Goal: Entertainment & Leisure: Browse casually

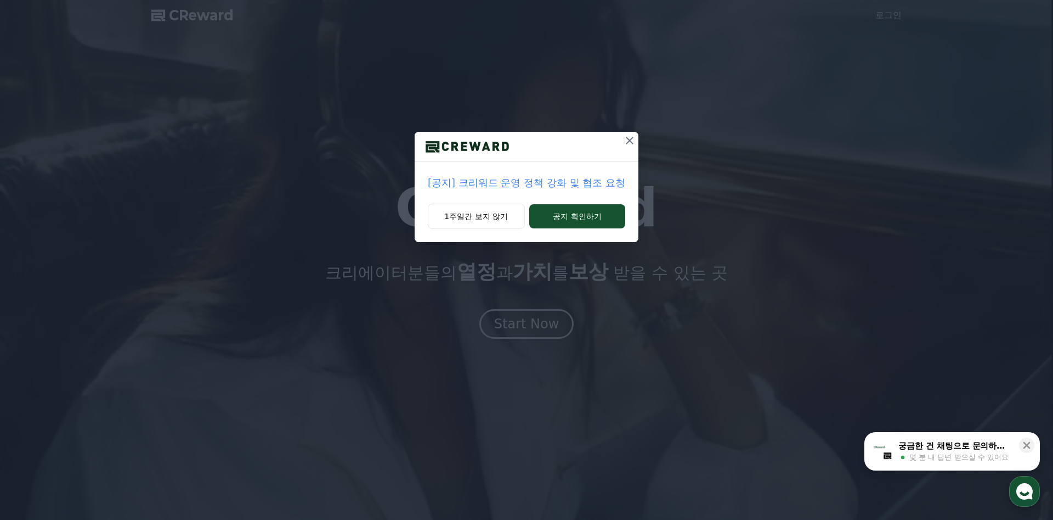
click at [517, 184] on p "[공지] 크리워드 운영 정책 강화 및 협조 요청" at bounding box center [527, 182] width 198 height 15
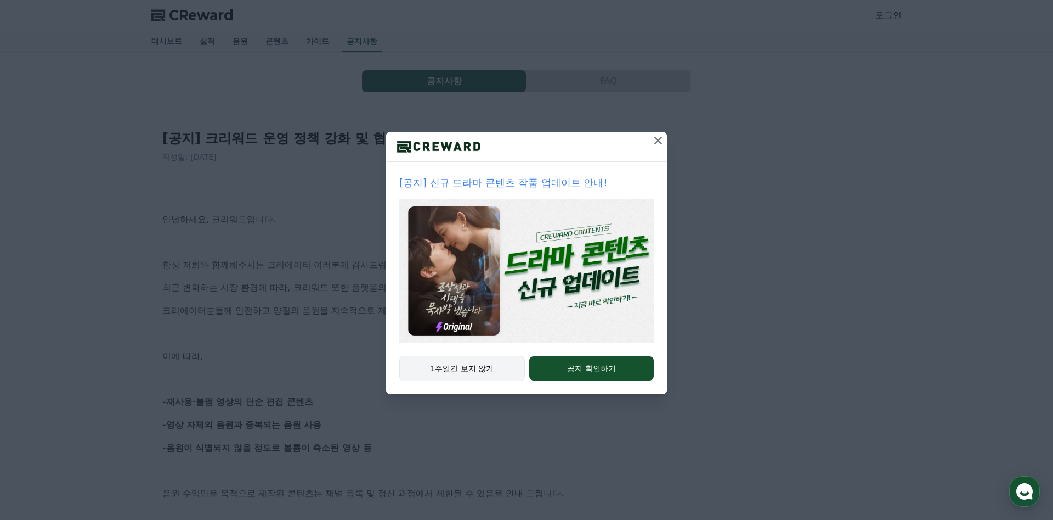
drag, startPoint x: 653, startPoint y: 142, endPoint x: 500, endPoint y: 359, distance: 265.9
click at [533, 341] on div "[공지] 신규 드라마 콘텐츠 작품 업데이트 안내! 1주일간 보지 않기 공지 확인하기" at bounding box center [526, 263] width 281 height 262
click at [484, 364] on button "1주일간 보지 않기" at bounding box center [462, 368] width 126 height 25
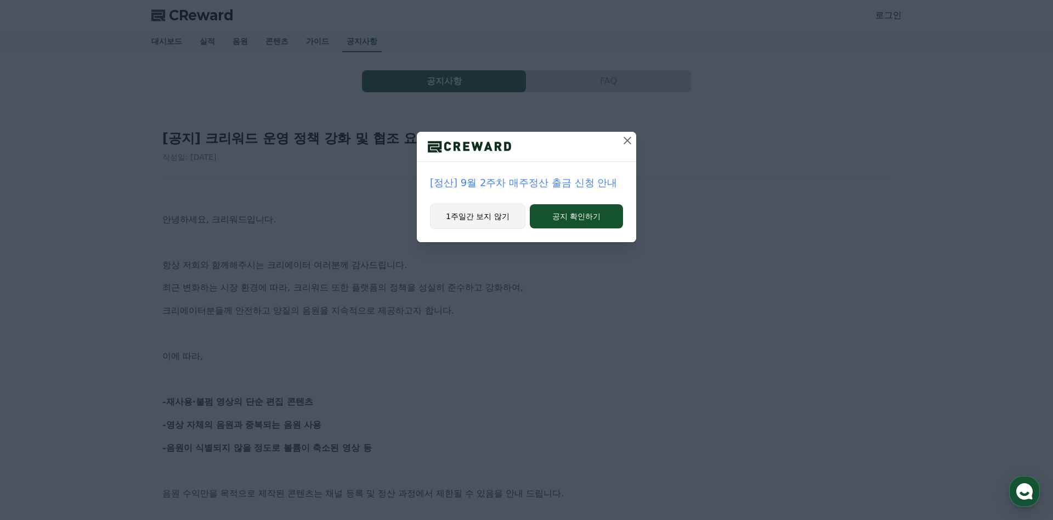
click at [495, 218] on button "1주일간 보지 않기" at bounding box center [477, 216] width 95 height 25
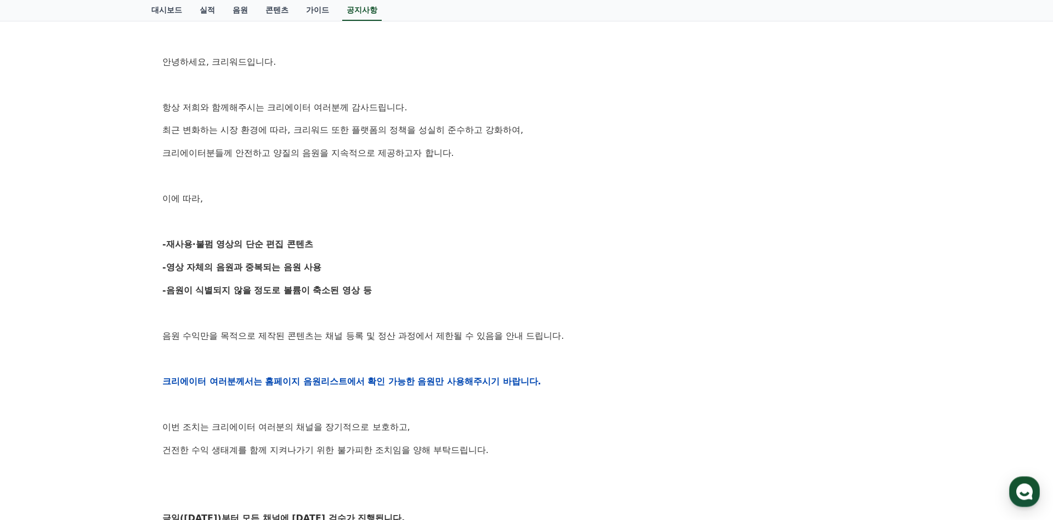
scroll to position [277, 0]
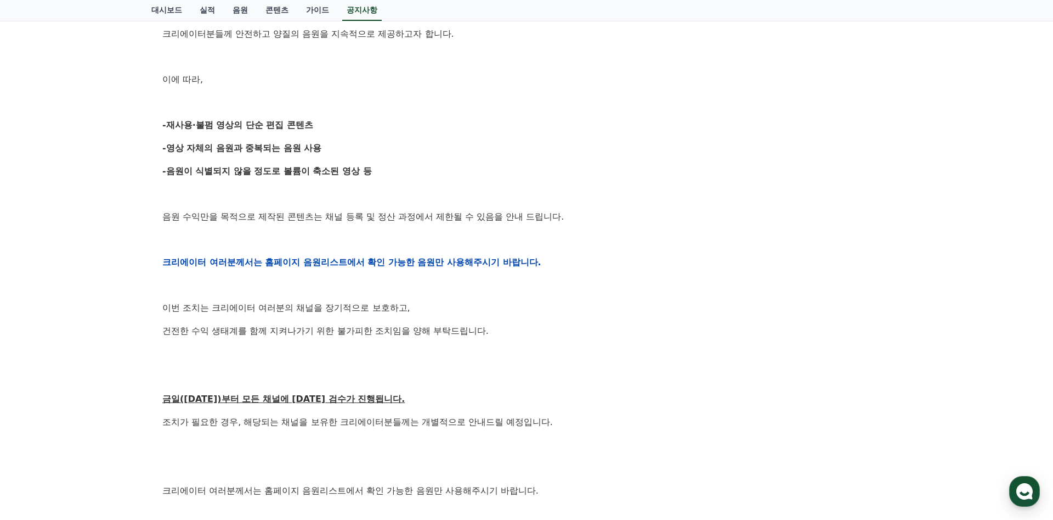
drag, startPoint x: 165, startPoint y: 147, endPoint x: 292, endPoint y: 165, distance: 129.1
click at [328, 153] on p "-영상 자체의 음원과 중복되는 음원 사용" at bounding box center [526, 148] width 729 height 14
drag, startPoint x: 166, startPoint y: 170, endPoint x: 366, endPoint y: 181, distance: 201.1
click at [366, 181] on div "안녕하세요, 크리워드입니다. 항상 저희와 함께해주시는 크리에이터 여러분께 감사드립니다. 최근 변화하는 시장 환경에 따라, 크리워드 또한 플랫폼…" at bounding box center [526, 262] width 729 height 698
drag, startPoint x: 170, startPoint y: 149, endPoint x: 327, endPoint y: 155, distance: 157.6
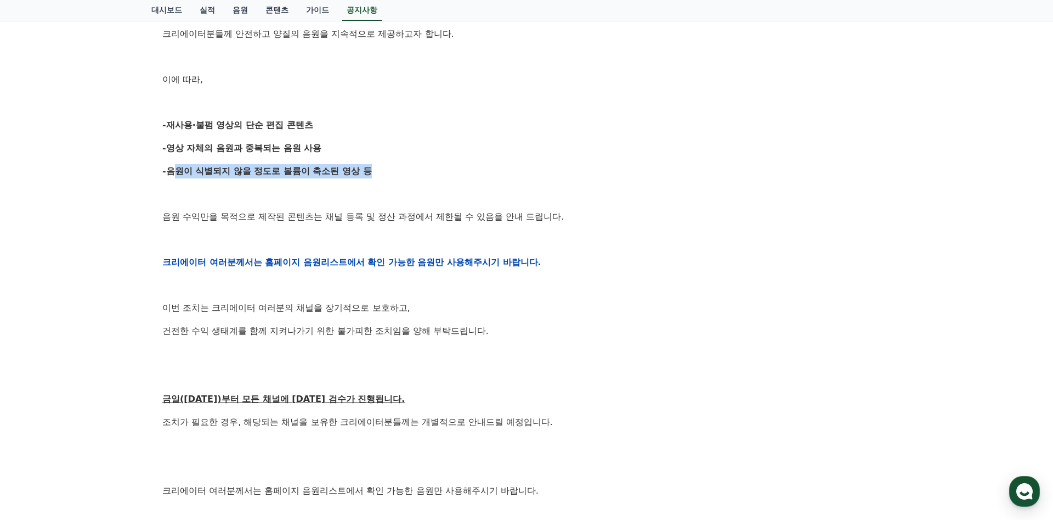
click at [327, 155] on p "-영상 자체의 음원과 중복되는 음원 사용" at bounding box center [526, 148] width 729 height 14
drag, startPoint x: 166, startPoint y: 172, endPoint x: 371, endPoint y: 181, distance: 204.8
click at [370, 180] on div "안녕하세요, 크리워드입니다. 항상 저희와 함께해주시는 크리에이터 여러분께 감사드립니다. 최근 변화하는 시장 환경에 따라, 크리워드 또한 플랫폼…" at bounding box center [526, 262] width 729 height 698
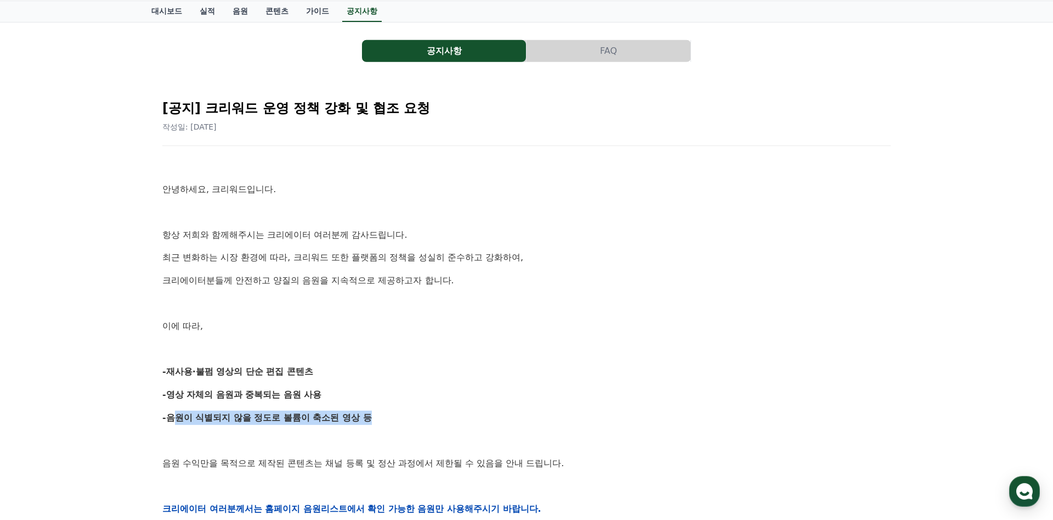
scroll to position [0, 0]
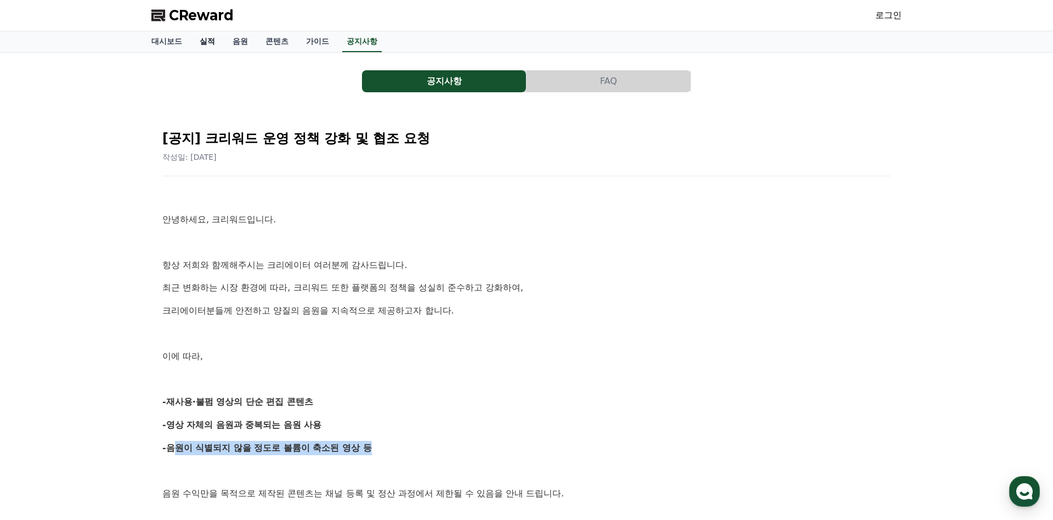
click at [213, 46] on link "실적" at bounding box center [207, 41] width 33 height 21
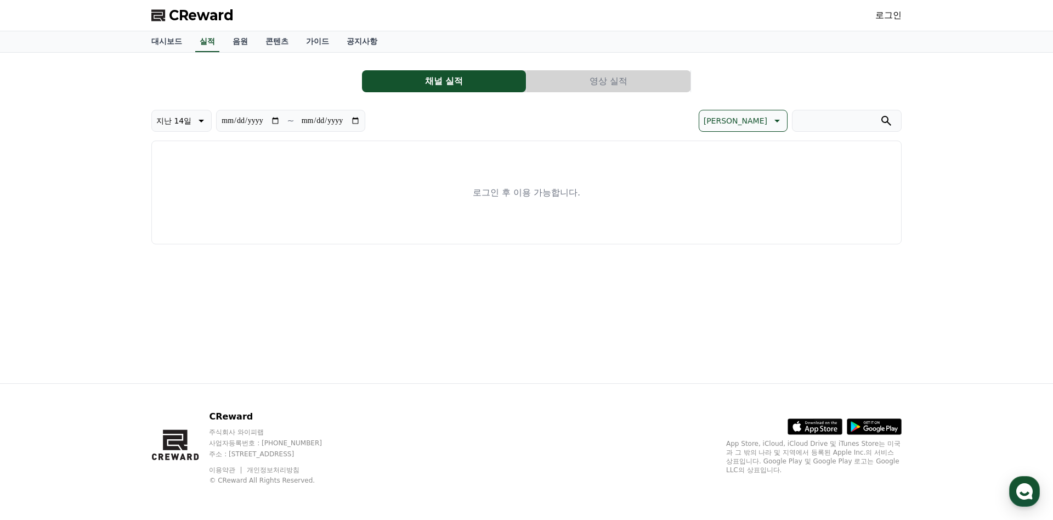
click at [886, 10] on link "로그인" at bounding box center [889, 15] width 26 height 13
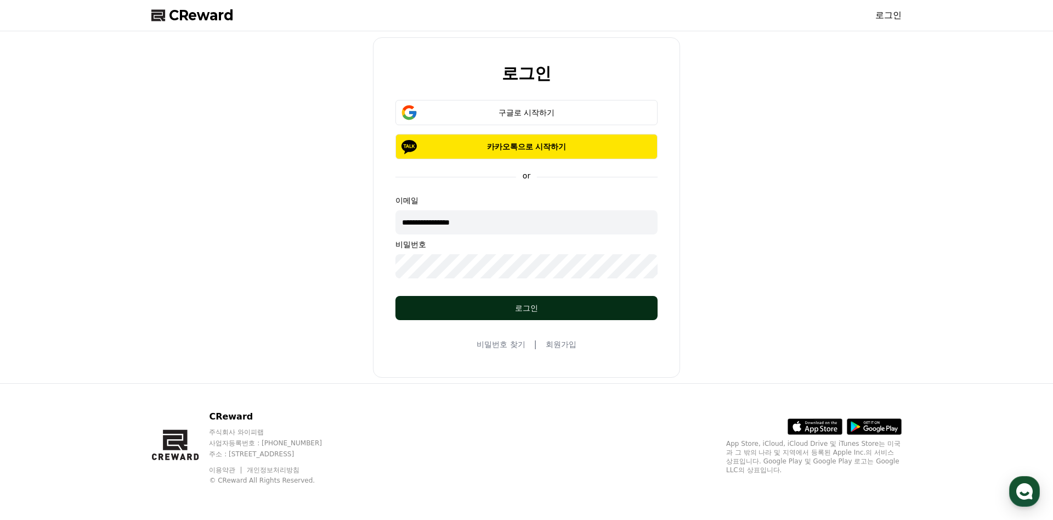
click at [517, 313] on div "로그인" at bounding box center [527, 307] width 218 height 11
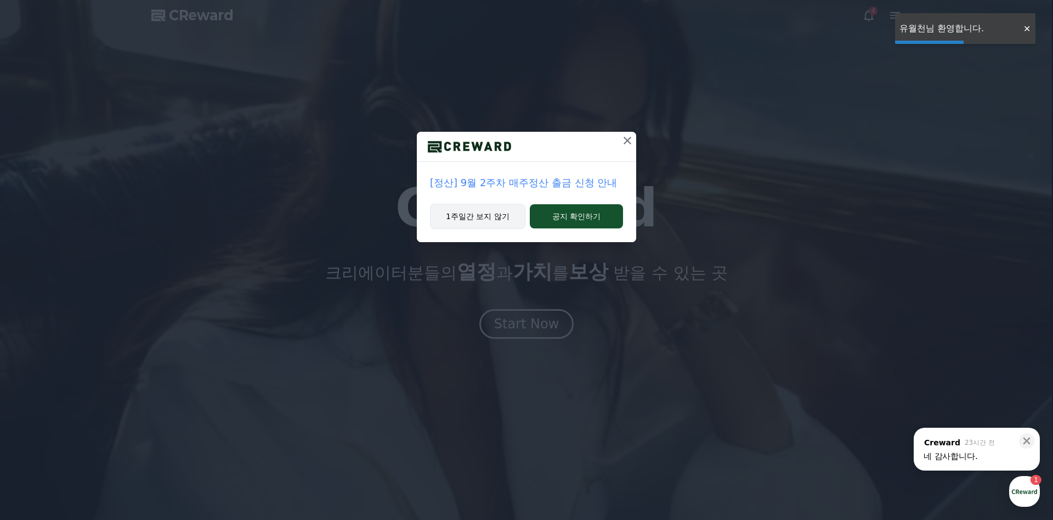
click at [485, 216] on button "1주일간 보지 않기" at bounding box center [477, 216] width 95 height 25
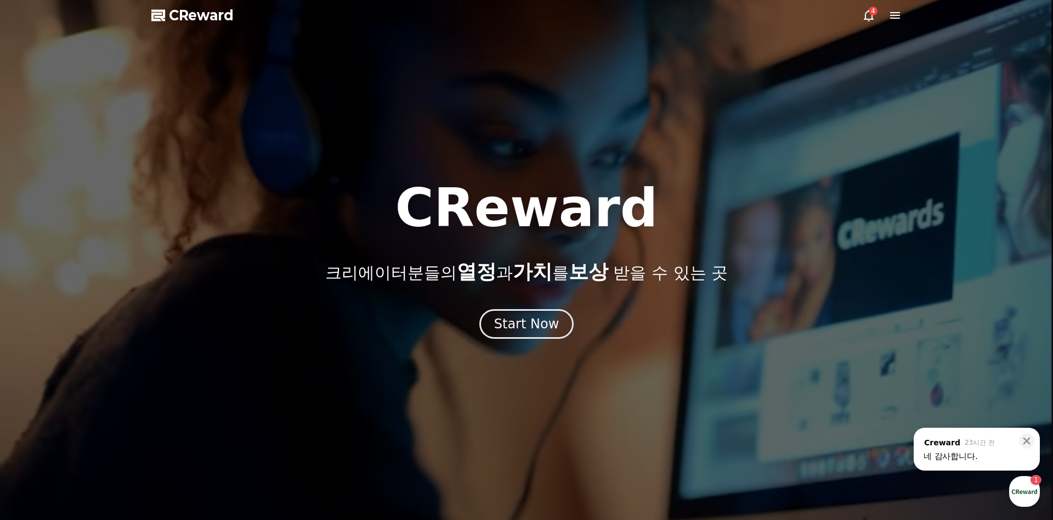
click at [868, 15] on icon at bounding box center [868, 15] width 13 height 13
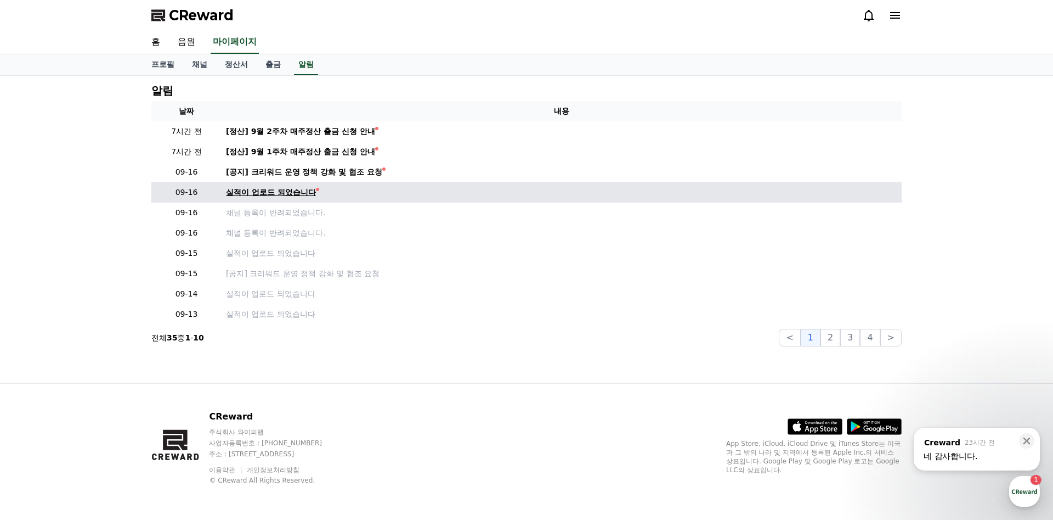
click at [298, 195] on div "실적이 업로드 되었습니다" at bounding box center [271, 193] width 90 height 12
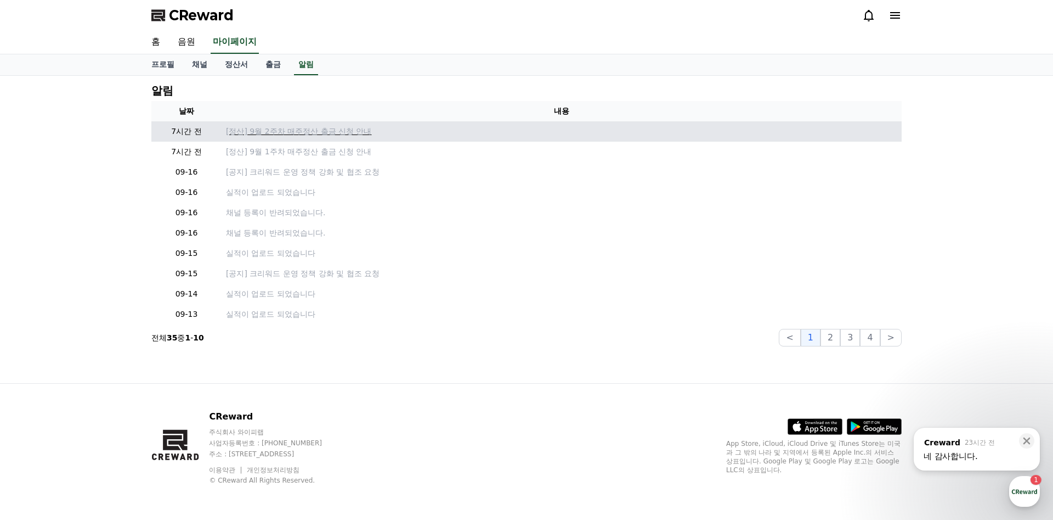
click at [302, 135] on p "[정산] 9월 2주차 매주정산 출금 신청 안내" at bounding box center [562, 132] width 672 height 12
click at [315, 128] on p "[정산] 9월 2주차 매주정산 출금 신청 안내" at bounding box center [562, 132] width 672 height 12
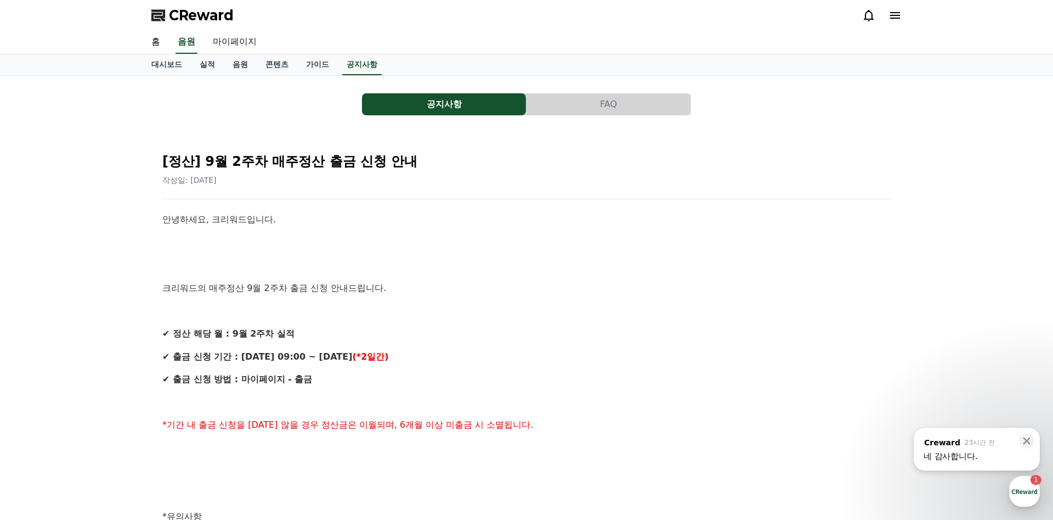
click at [229, 47] on link "마이페이지" at bounding box center [234, 42] width 61 height 23
select select "**********"
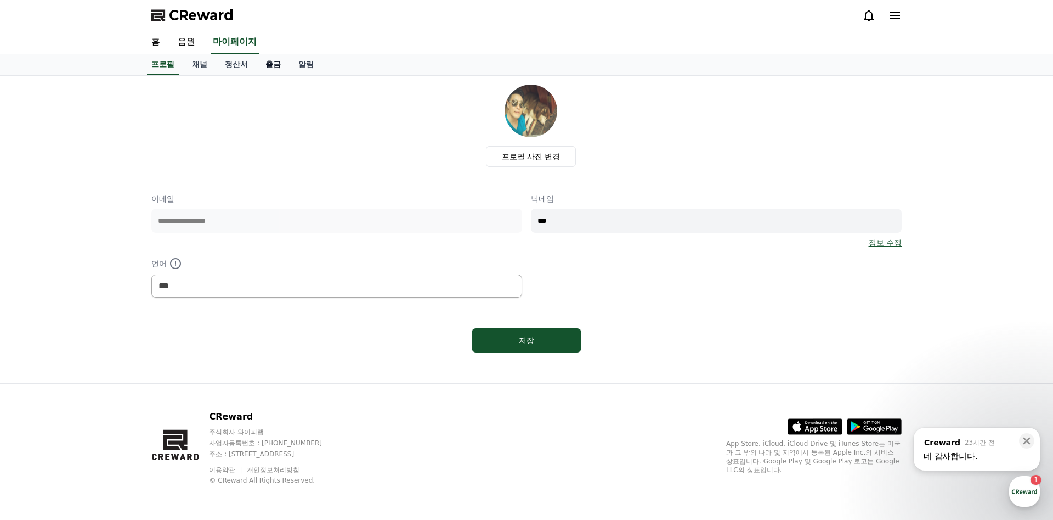
click at [272, 66] on link "출금" at bounding box center [273, 64] width 33 height 21
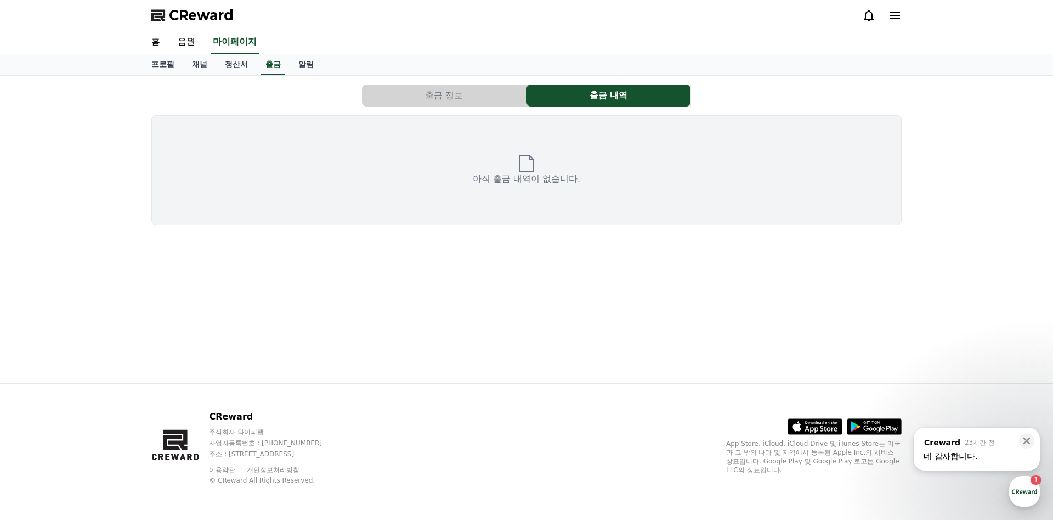
click at [446, 92] on button "출금 정보" at bounding box center [444, 95] width 164 height 22
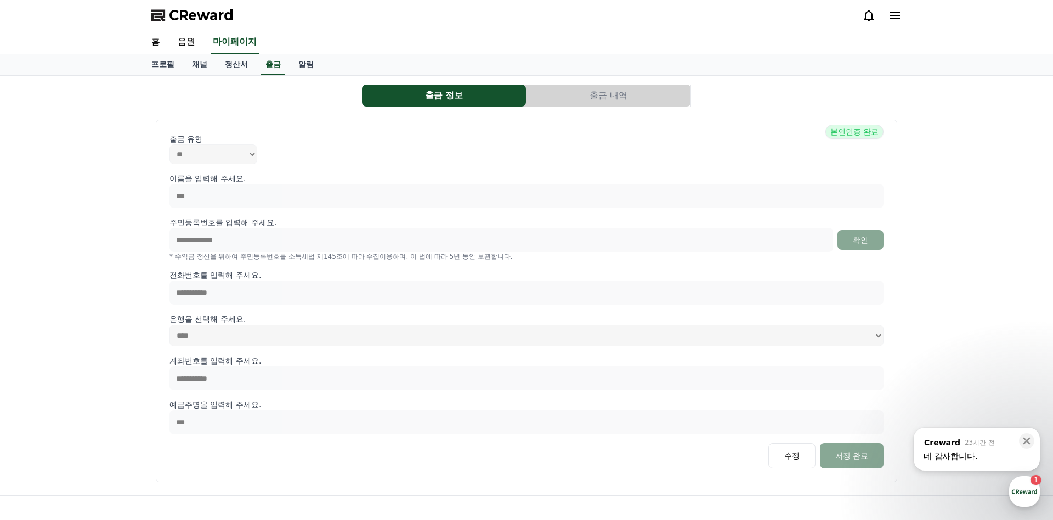
click at [1010, 460] on div "네 감사합니다." at bounding box center [977, 455] width 106 height 11
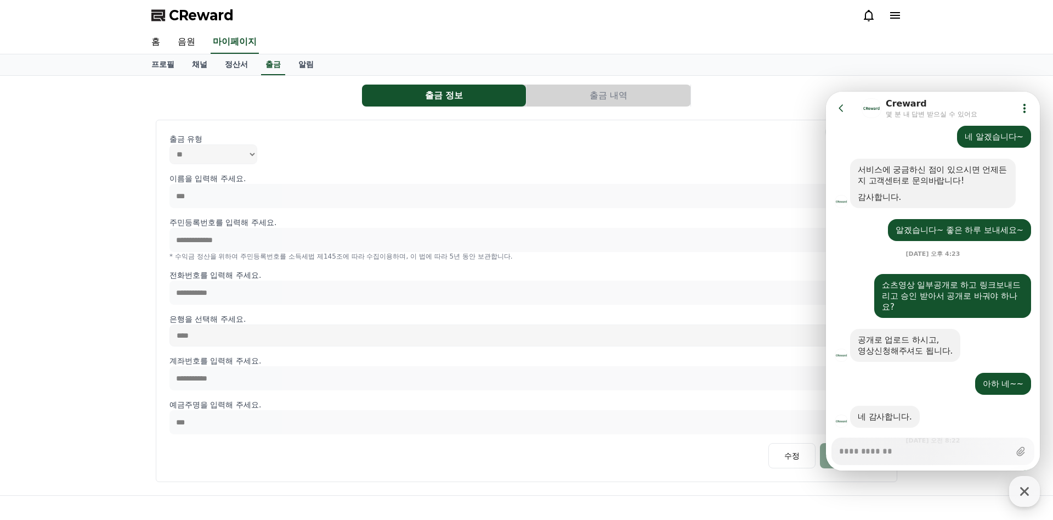
scroll to position [1064, 0]
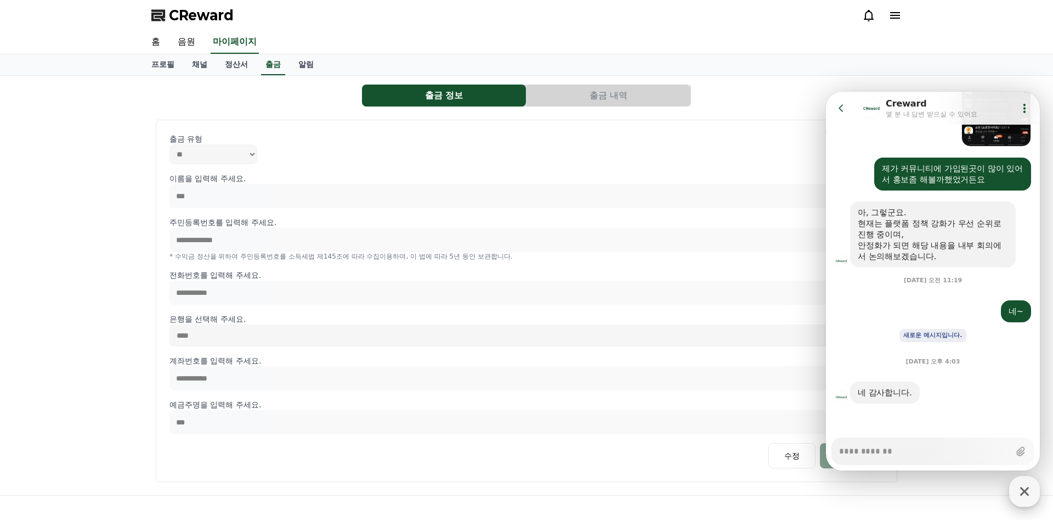
click at [1021, 488] on icon "button" at bounding box center [1025, 491] width 20 height 20
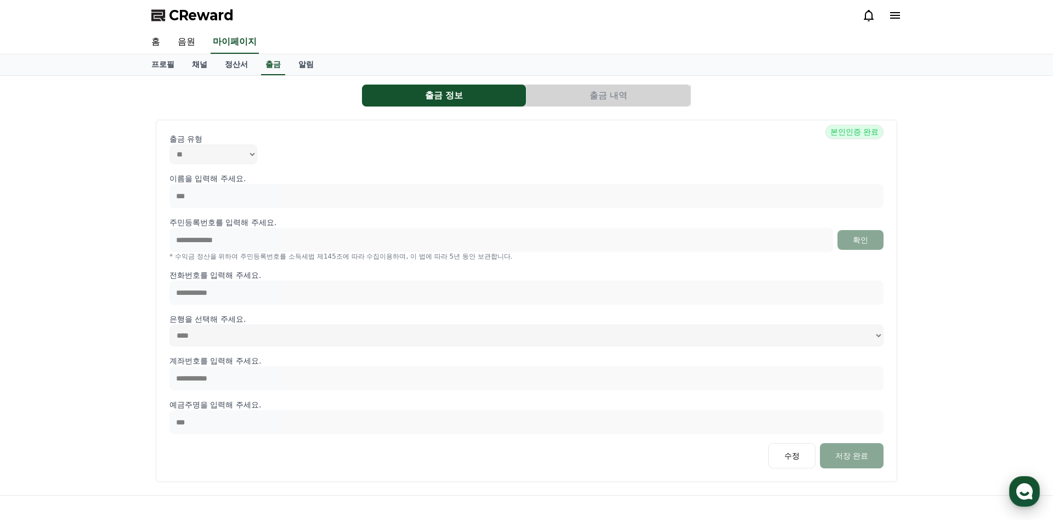
type textarea "*"
click at [240, 66] on link "정산서" at bounding box center [236, 64] width 41 height 21
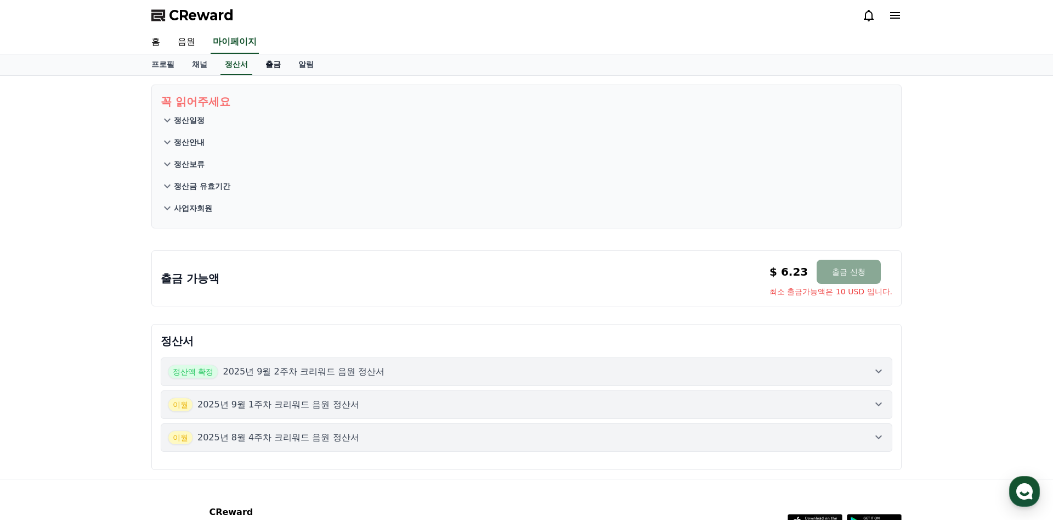
click at [275, 69] on link "출금" at bounding box center [273, 64] width 33 height 21
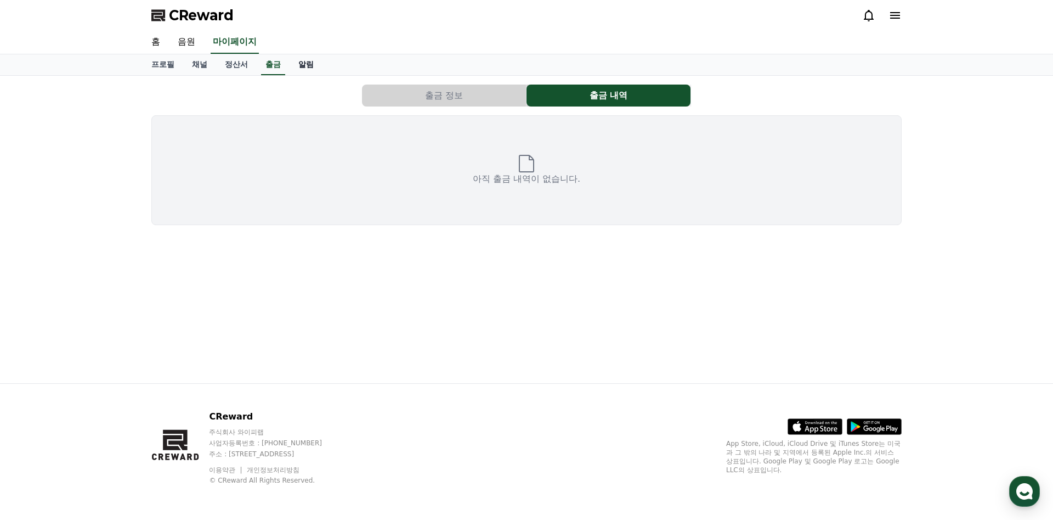
click at [307, 68] on link "알림" at bounding box center [306, 64] width 33 height 21
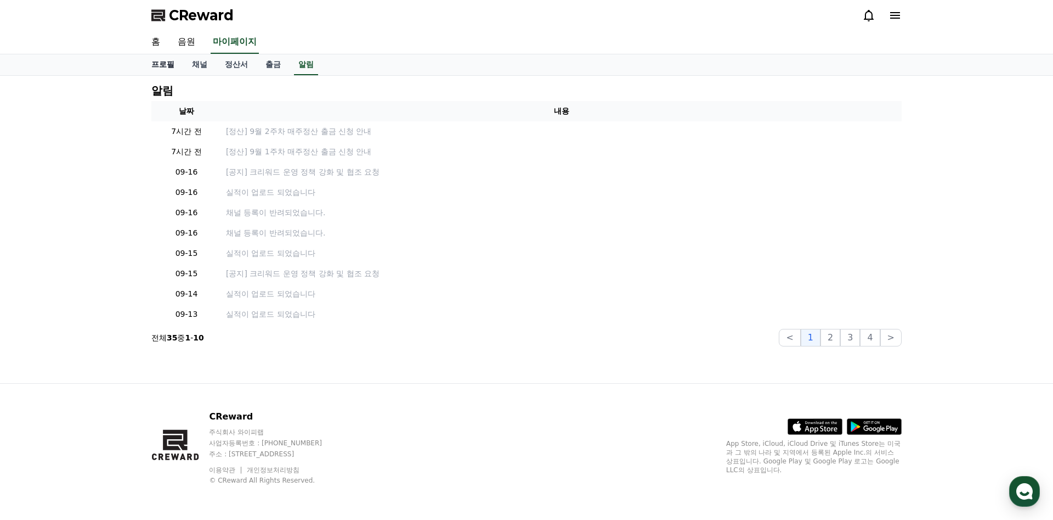
click at [183, 60] on link "프로필" at bounding box center [163, 64] width 41 height 21
select select "**********"
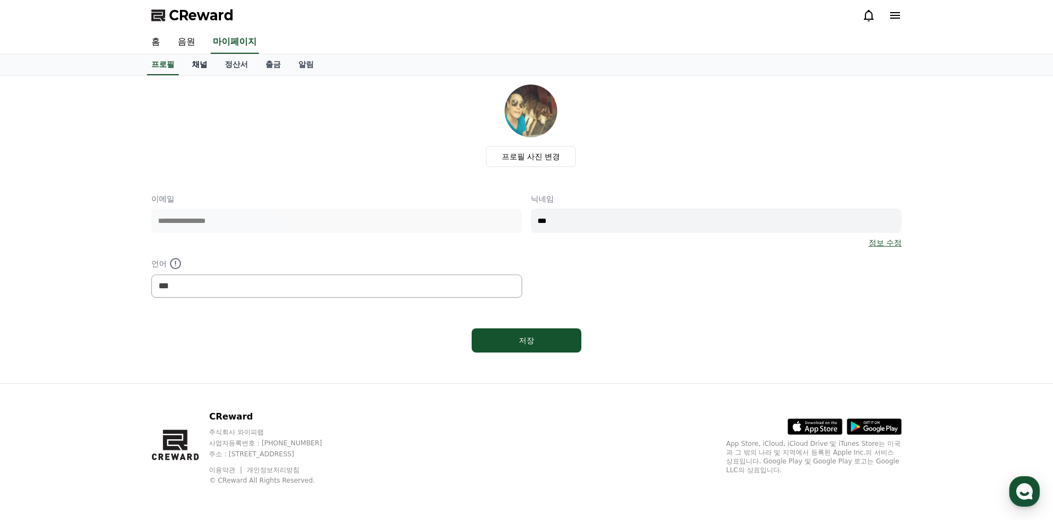
click at [207, 65] on link "채널" at bounding box center [199, 64] width 33 height 21
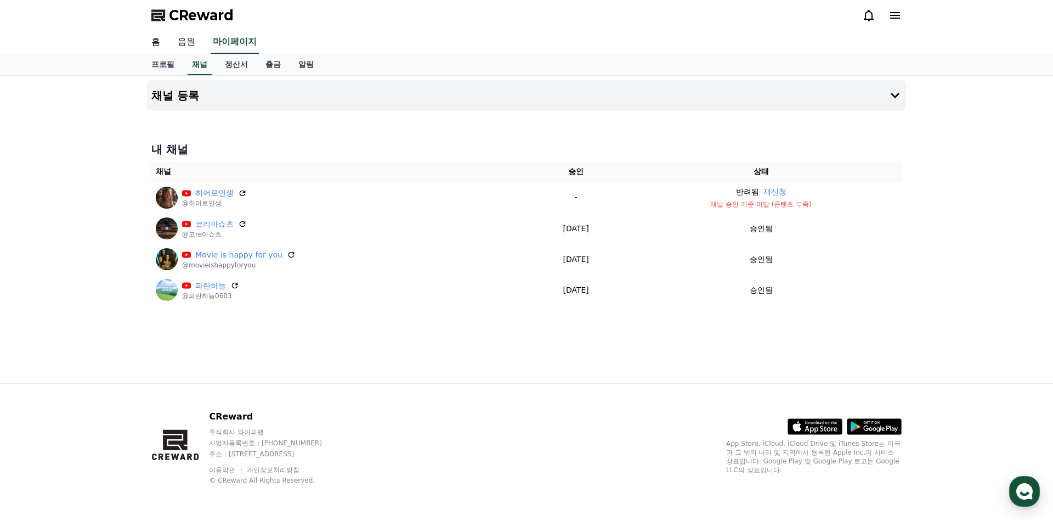
click at [185, 40] on link "음원" at bounding box center [186, 42] width 35 height 23
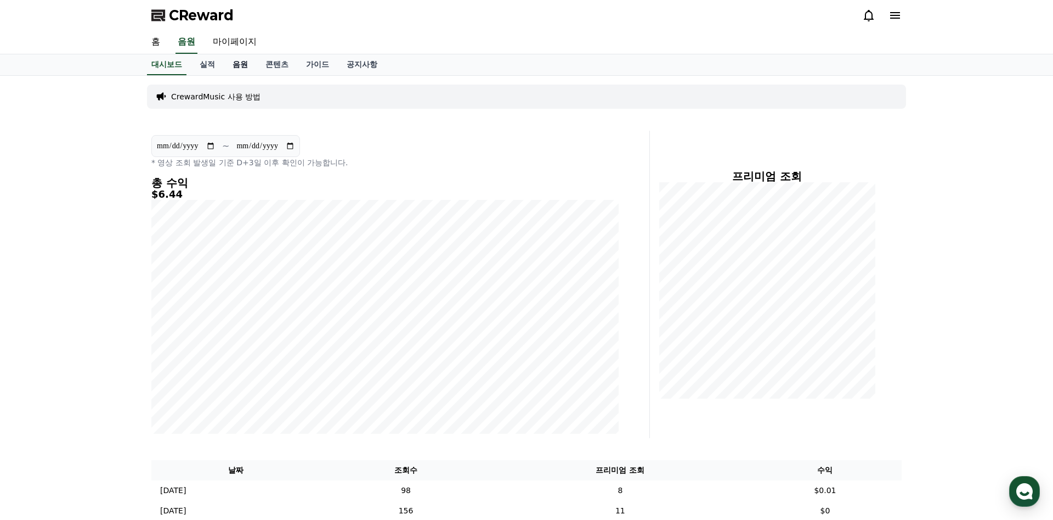
click at [245, 67] on link "음원" at bounding box center [240, 64] width 33 height 21
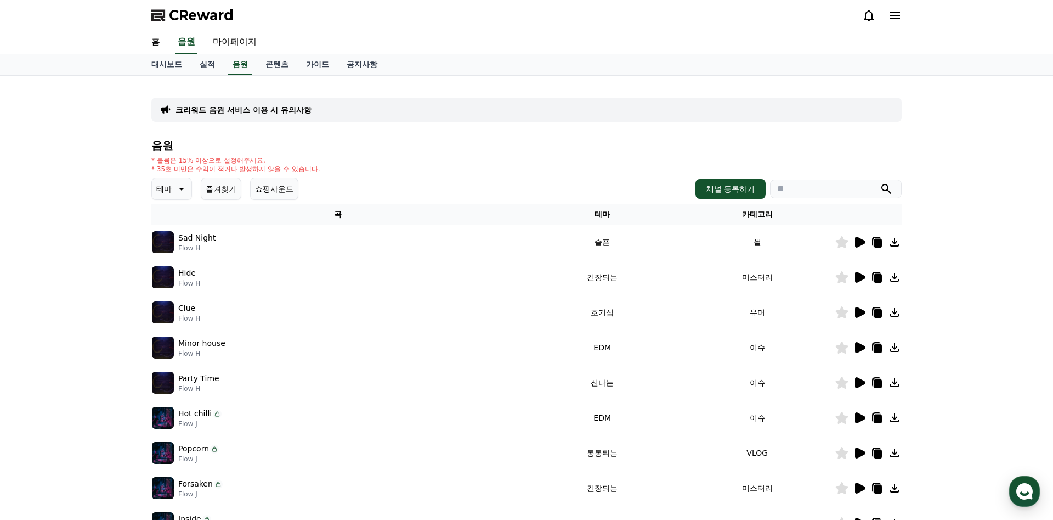
click at [178, 188] on icon at bounding box center [180, 188] width 13 height 13
click at [290, 192] on button "쇼핑사운드" at bounding box center [274, 189] width 48 height 22
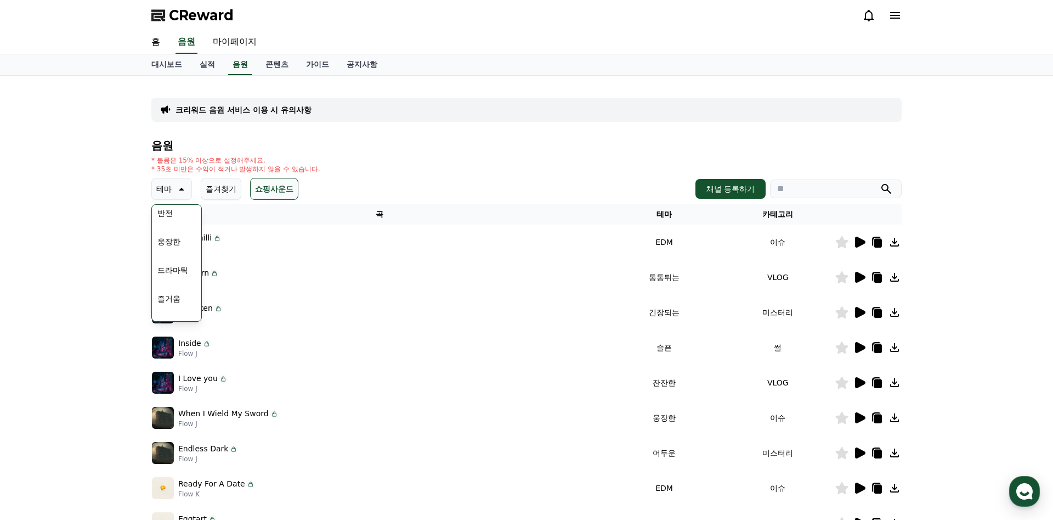
scroll to position [207, 0]
click at [179, 238] on button "웅장한" at bounding box center [169, 239] width 32 height 24
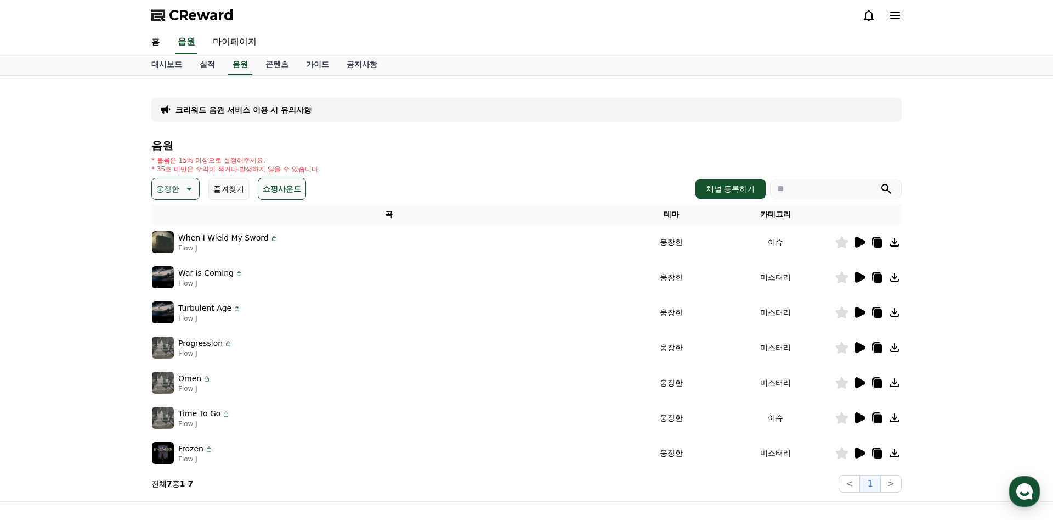
click at [858, 243] on icon at bounding box center [860, 241] width 10 height 11
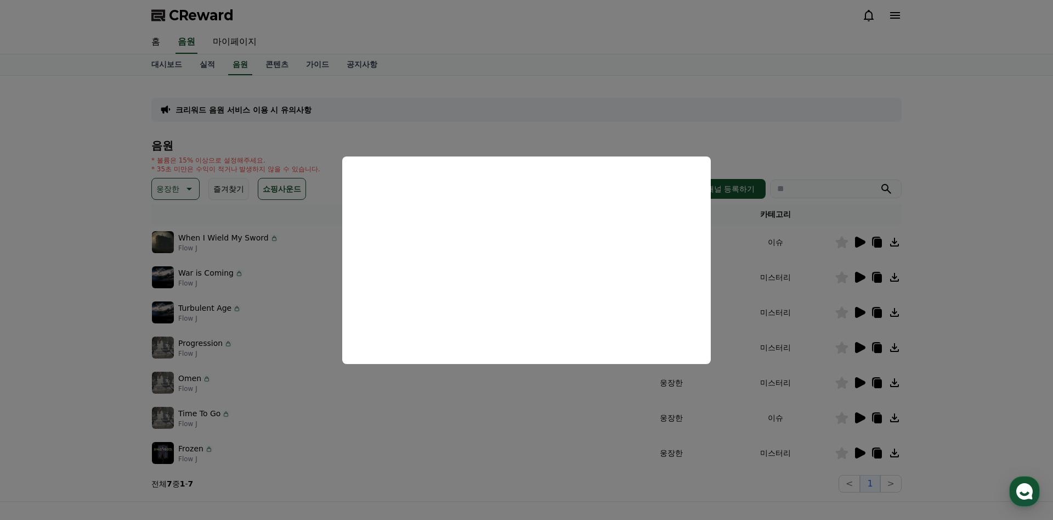
click at [580, 107] on button "close modal" at bounding box center [526, 260] width 1053 height 520
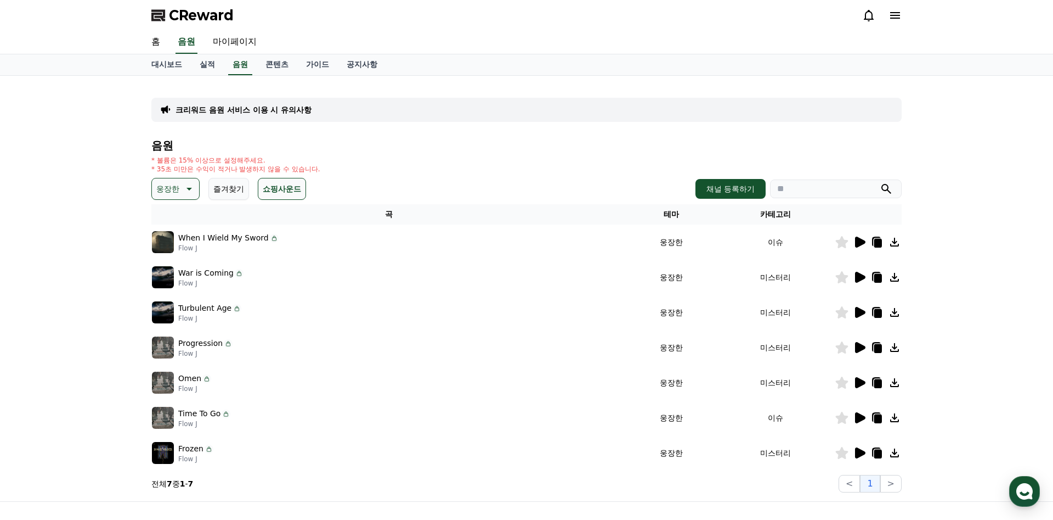
click at [878, 241] on icon at bounding box center [879, 243] width 8 height 9
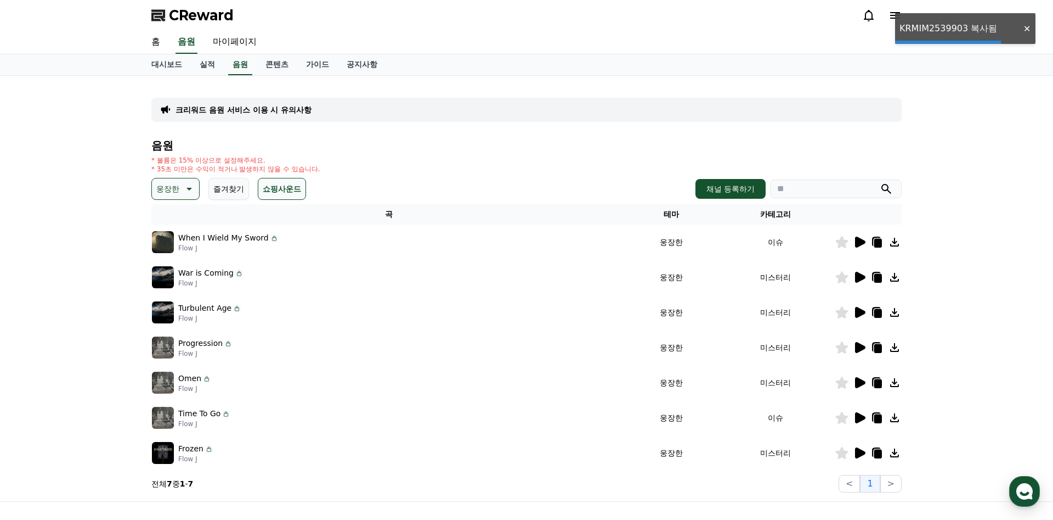
click at [824, 191] on input "search" at bounding box center [836, 188] width 132 height 19
paste input "**********"
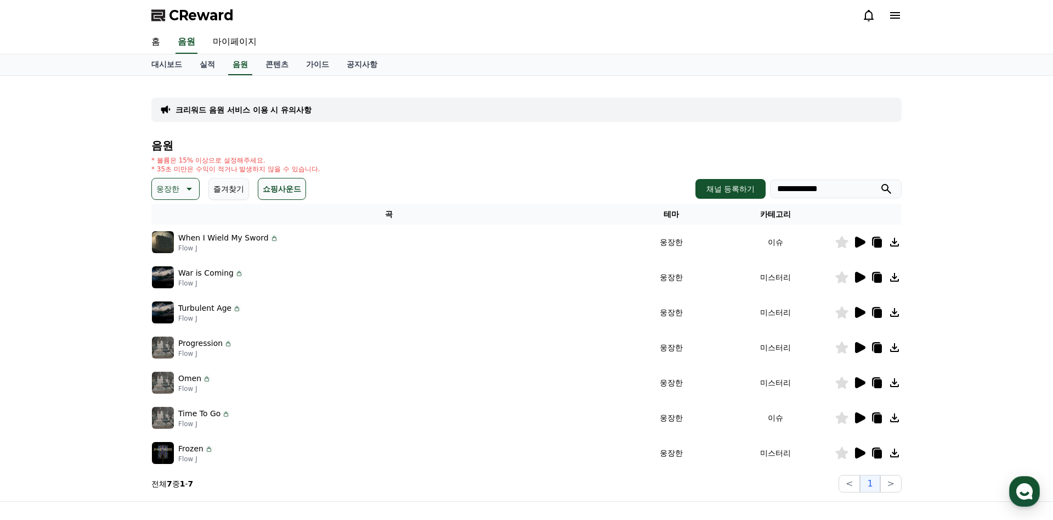
type input "**********"
